Goal: Transaction & Acquisition: Book appointment/travel/reservation

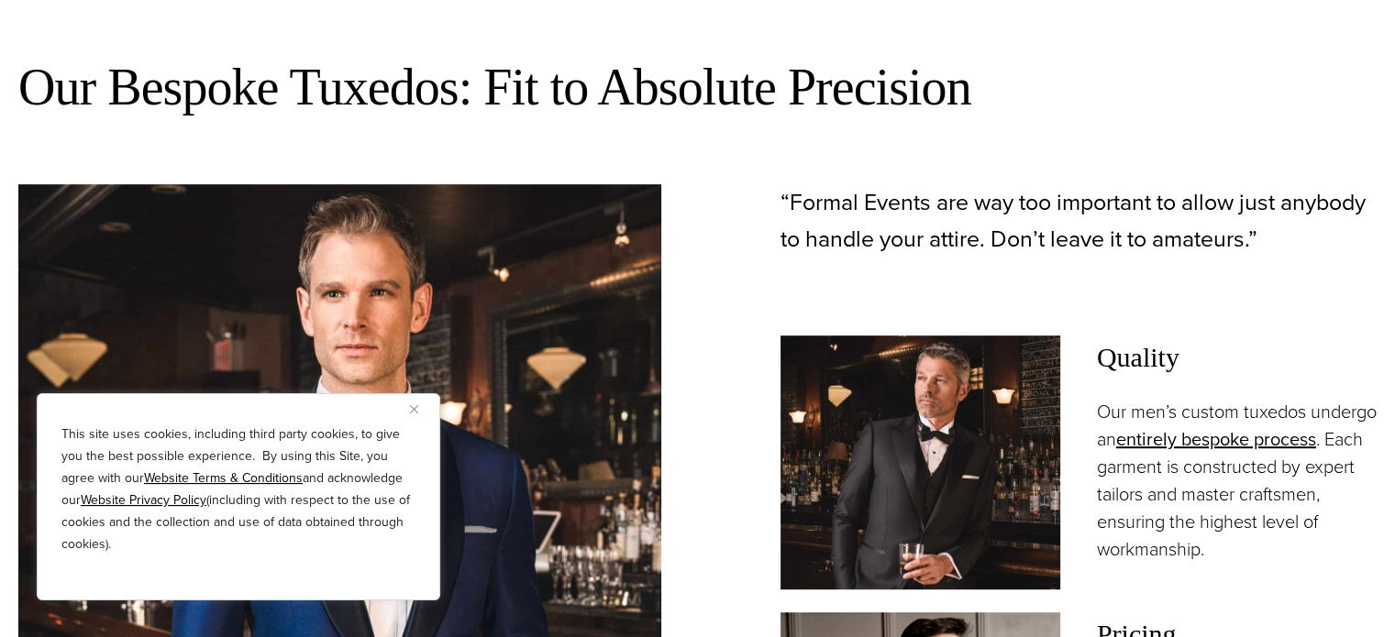
scroll to position [972, 0]
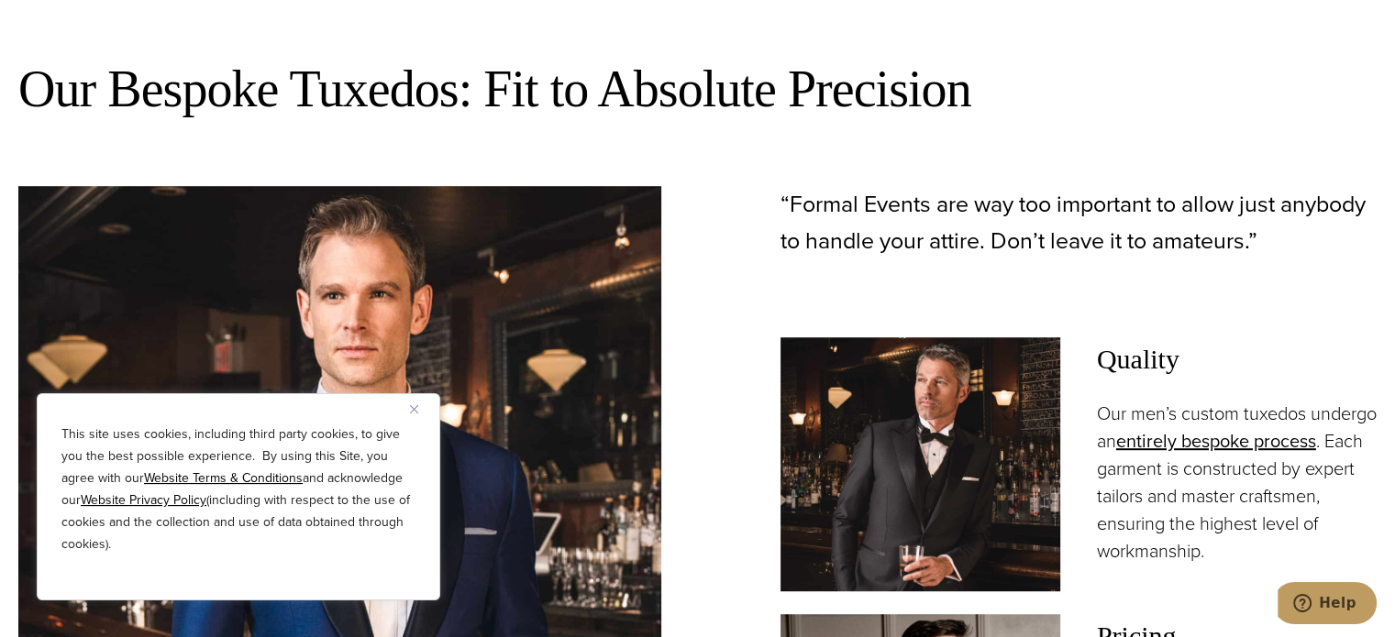
click at [421, 410] on button "Close" at bounding box center [421, 409] width 22 height 22
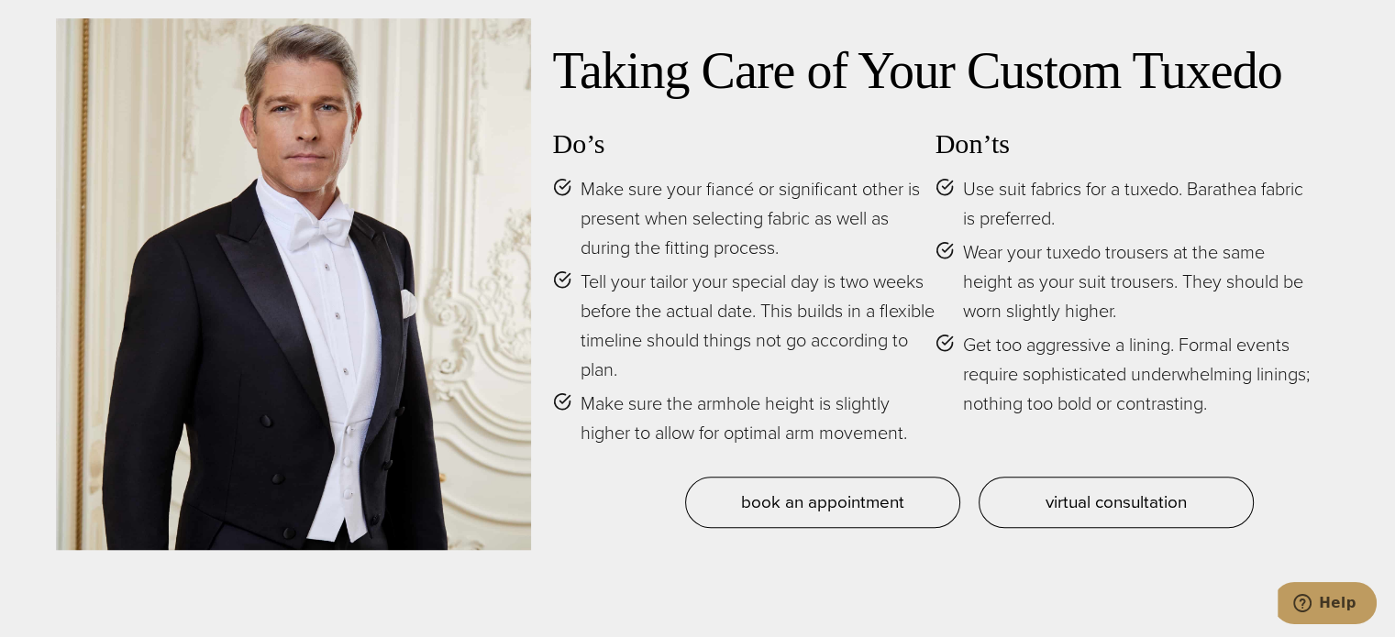
scroll to position [8271, 0]
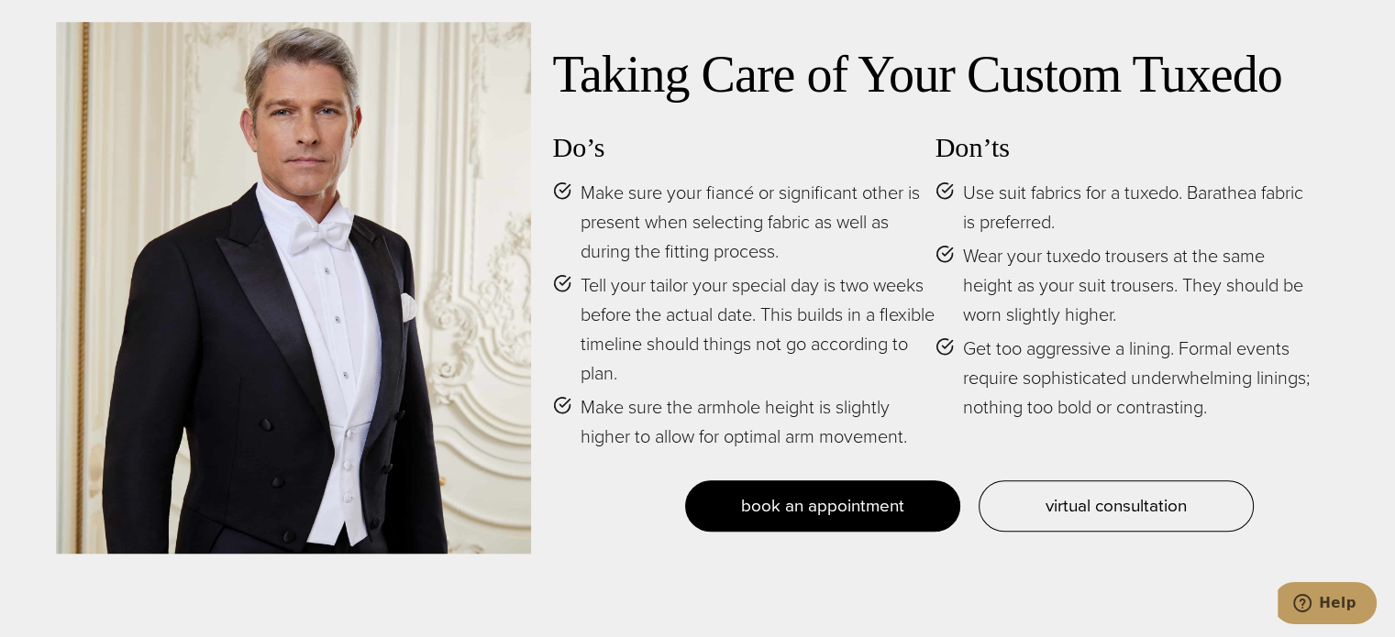
click at [792, 499] on span "book an appointment" at bounding box center [822, 505] width 163 height 27
